Goal: Task Accomplishment & Management: Use online tool/utility

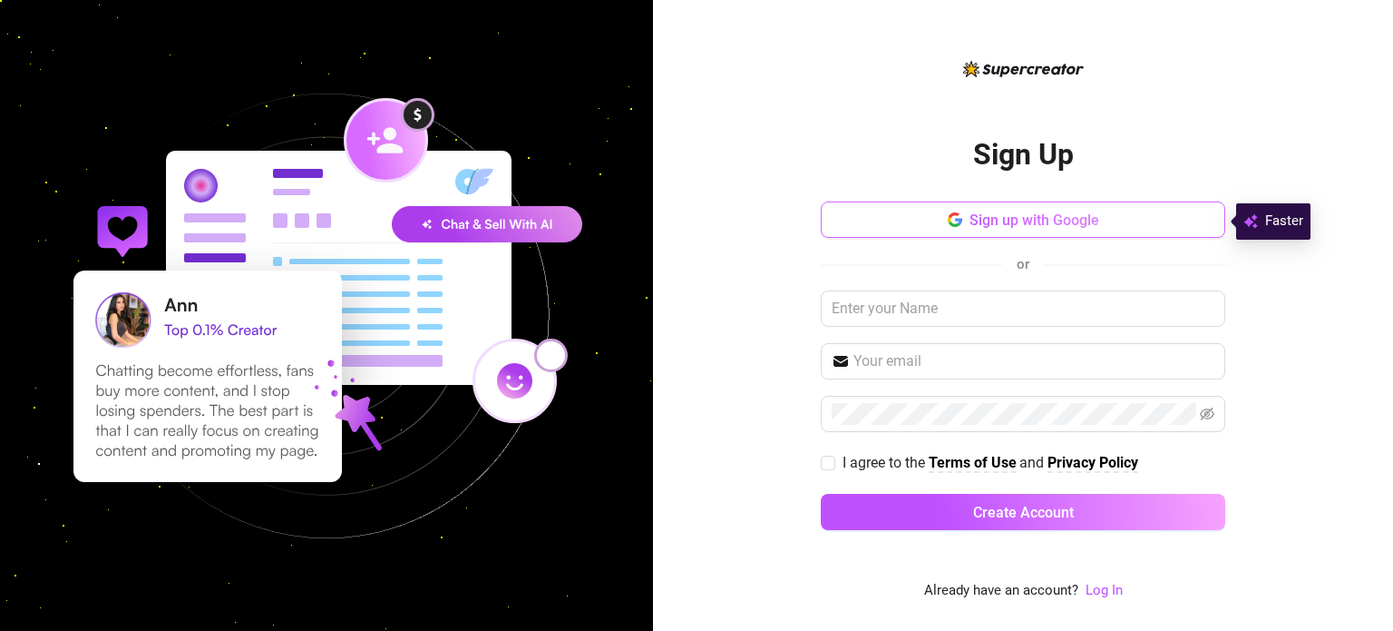
click at [912, 230] on button "Sign up with Google" at bounding box center [1023, 219] width 405 height 36
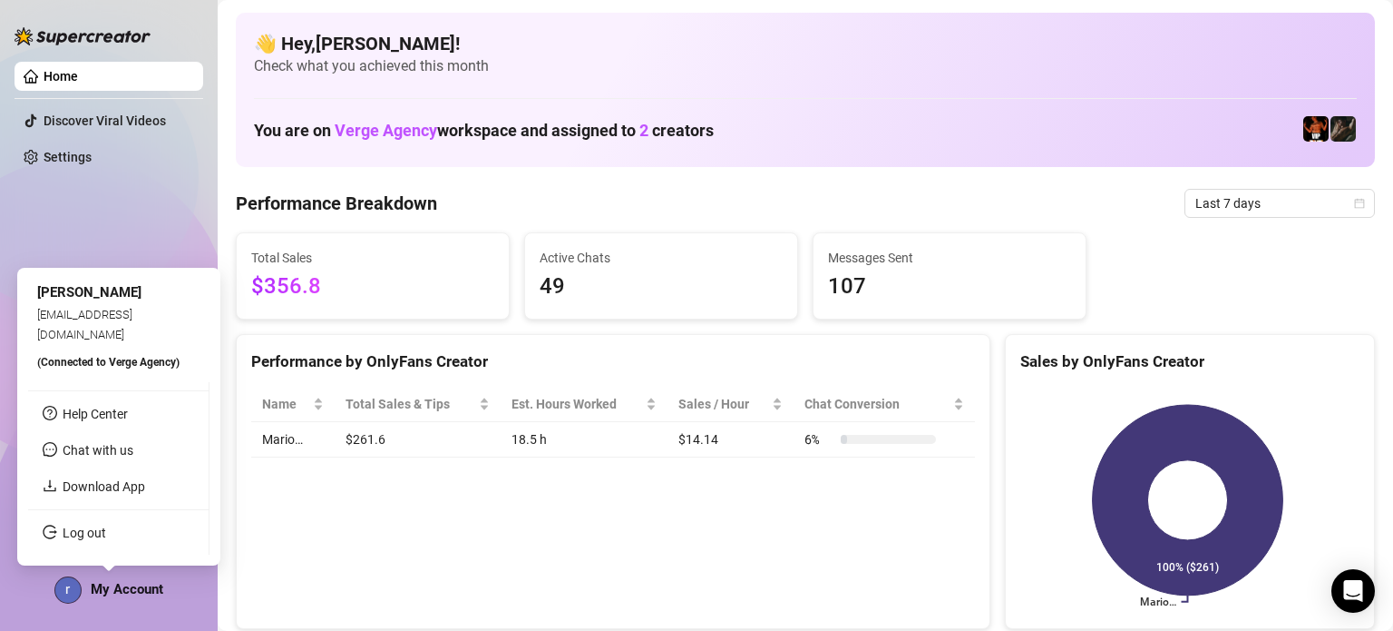
click at [140, 582] on span "My Account" at bounding box center [127, 589] width 73 height 16
click at [138, 357] on span "(Connected to Verge Agency )" at bounding box center [108, 362] width 142 height 13
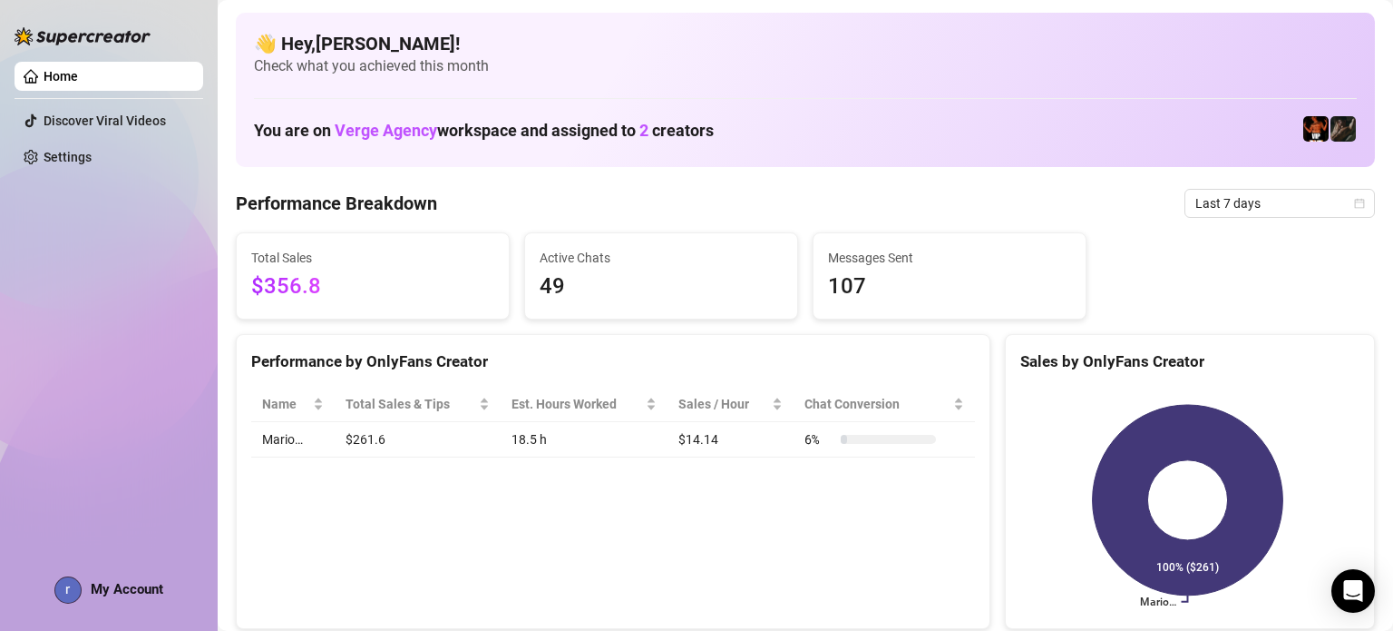
click at [76, 569] on div "Home Discover Viral Videos Settings My Account" at bounding box center [109, 307] width 189 height 614
click at [81, 587] on span at bounding box center [67, 589] width 27 height 27
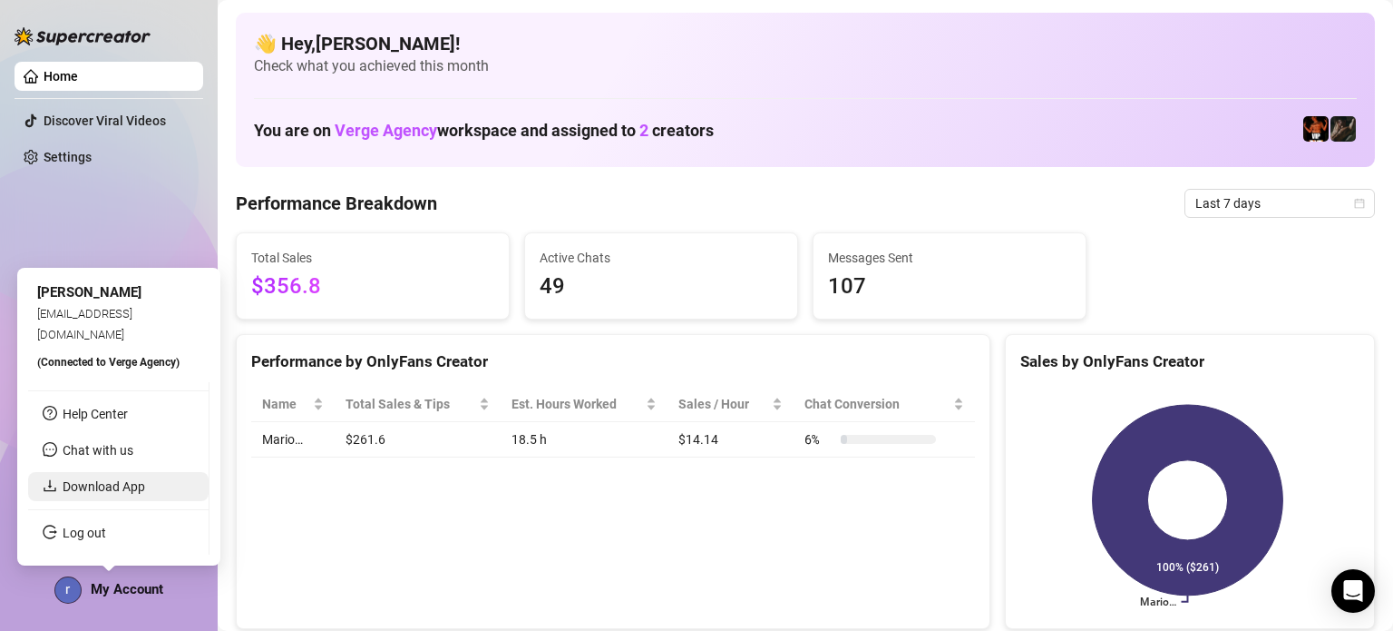
click at [117, 486] on link "Download App" at bounding box center [104, 486] width 83 height 15
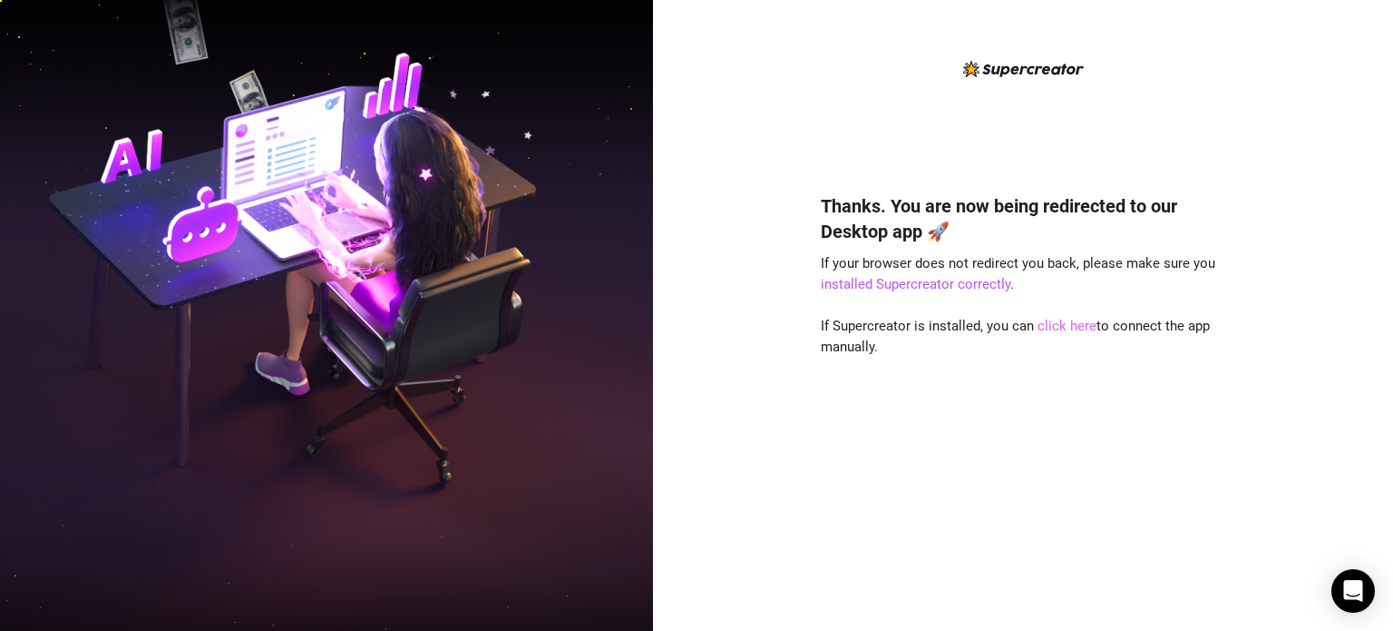
click at [1059, 326] on link "click here" at bounding box center [1067, 326] width 59 height 16
